Goal: Task Accomplishment & Management: Complete application form

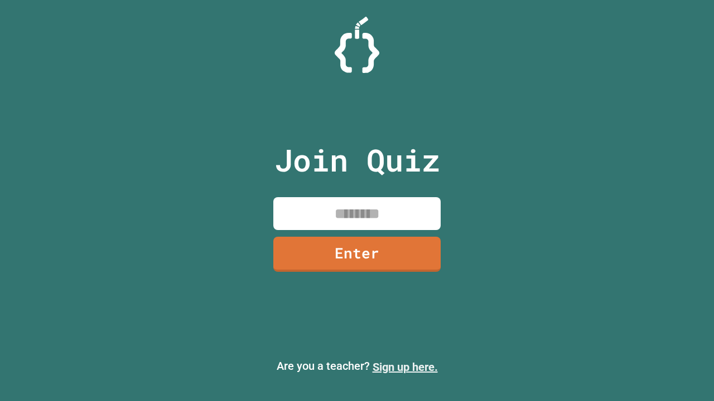
click at [405, 367] on link "Sign up here." at bounding box center [404, 367] width 65 height 13
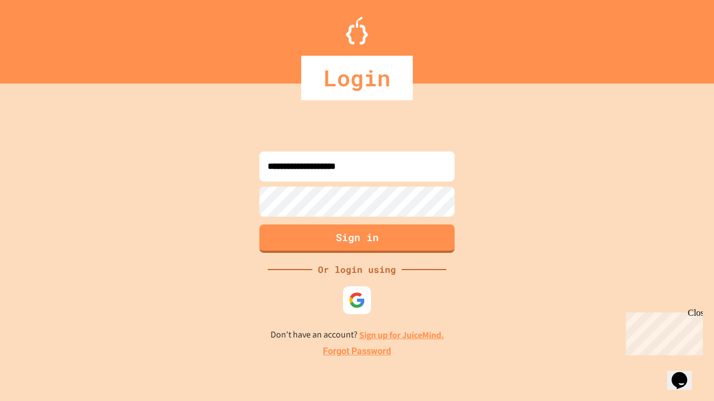
type input "**********"
